Goal: Information Seeking & Learning: Learn about a topic

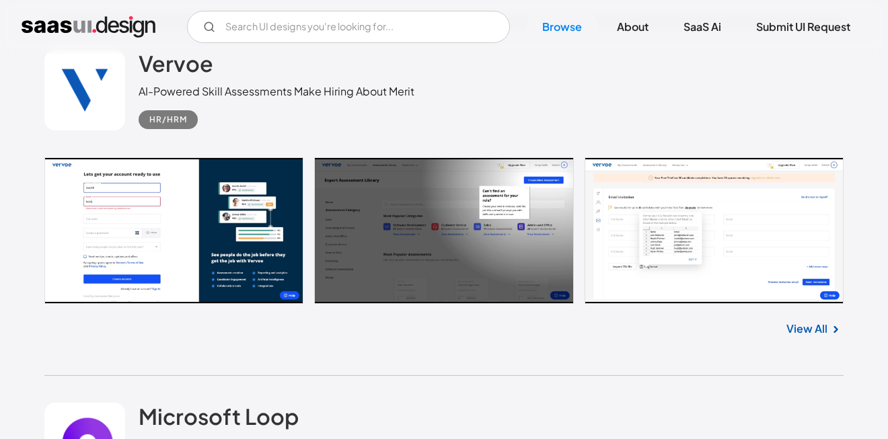
scroll to position [1396, 0]
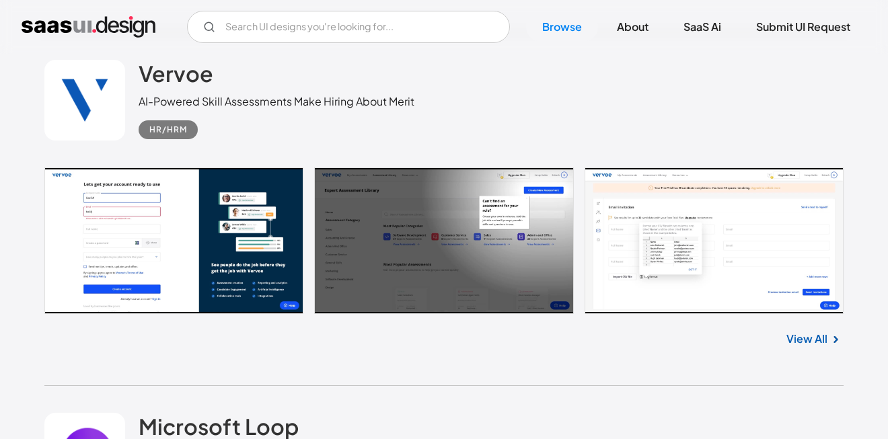
click at [820, 342] on link "View All" at bounding box center [806, 339] width 41 height 16
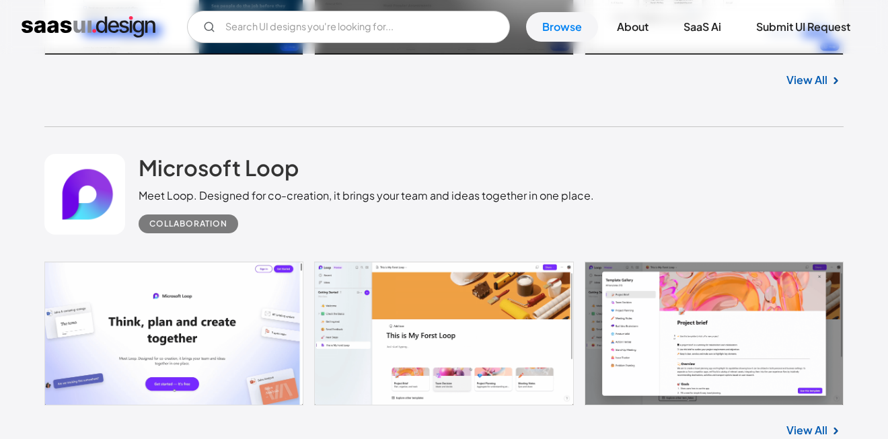
scroll to position [1671, 0]
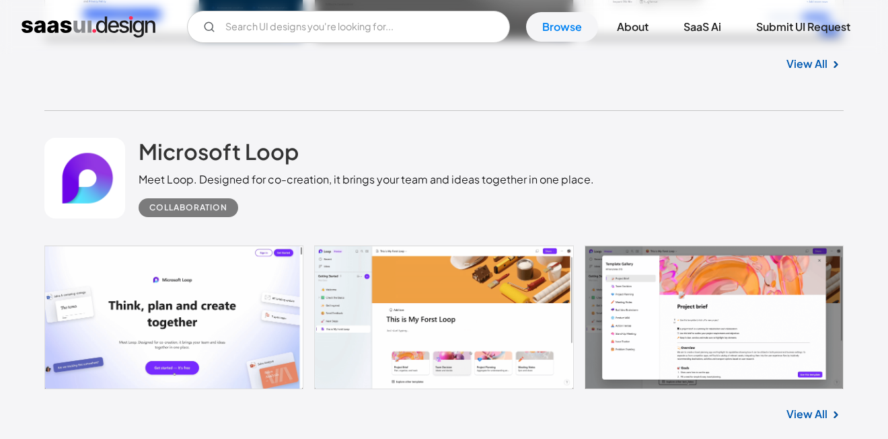
click at [202, 282] on link at bounding box center [443, 317] width 799 height 144
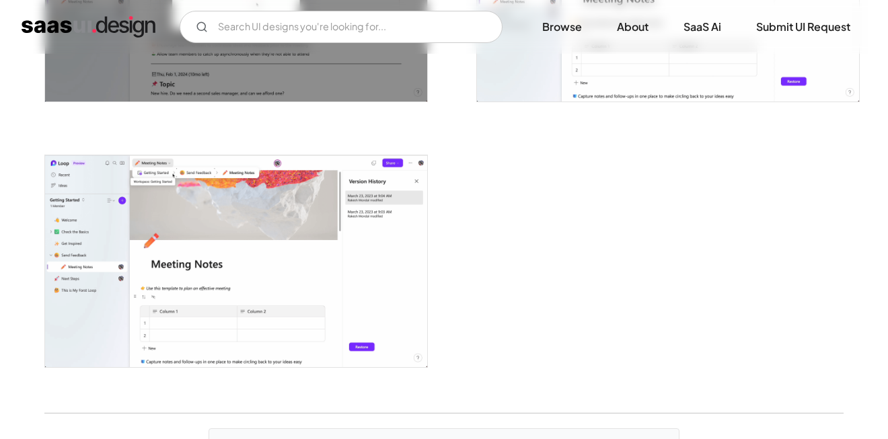
scroll to position [3235, 0]
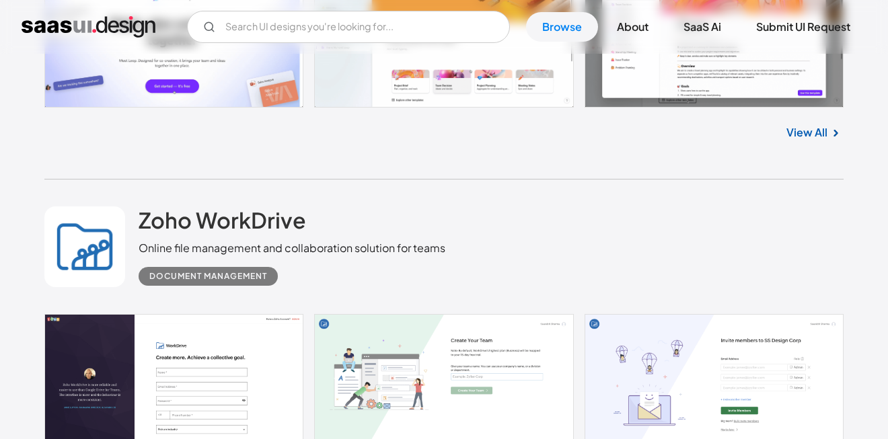
scroll to position [2126, 0]
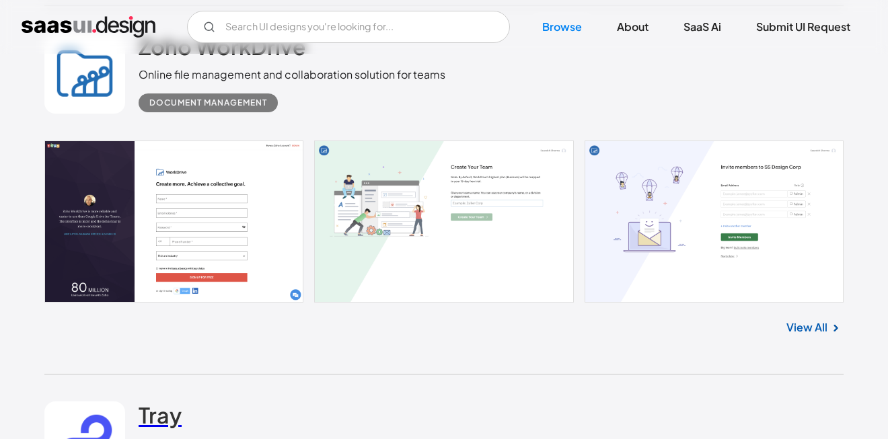
click at [153, 401] on h2 "Tray" at bounding box center [160, 414] width 43 height 27
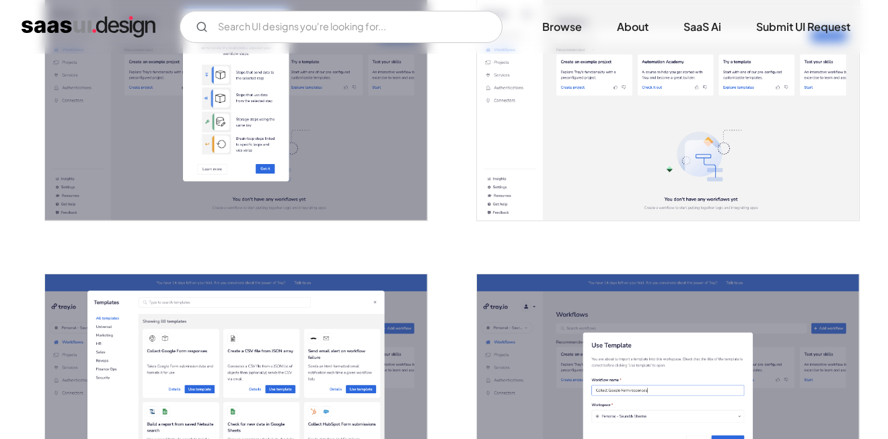
scroll to position [937, 0]
